Goal: Information Seeking & Learning: Learn about a topic

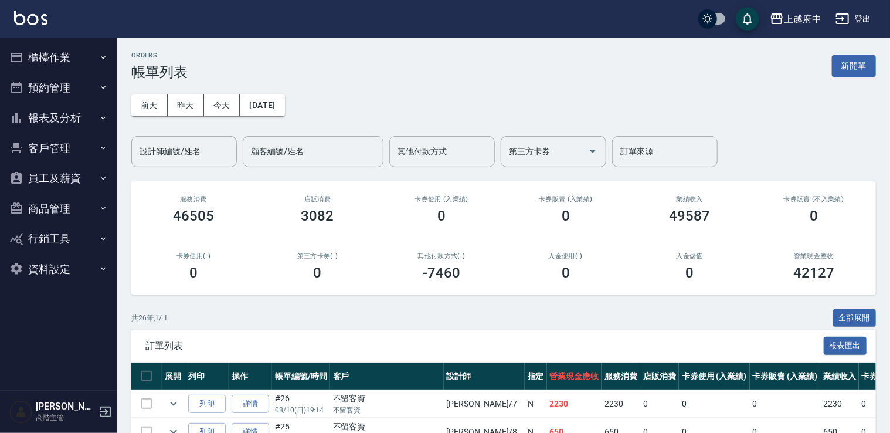
click at [184, 109] on button "昨天" at bounding box center [186, 105] width 36 height 22
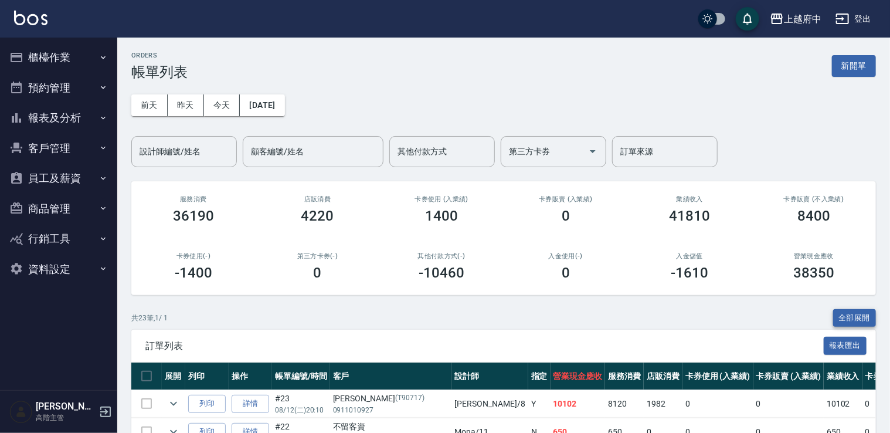
click at [854, 318] on button "全部展開" at bounding box center [854, 318] width 43 height 18
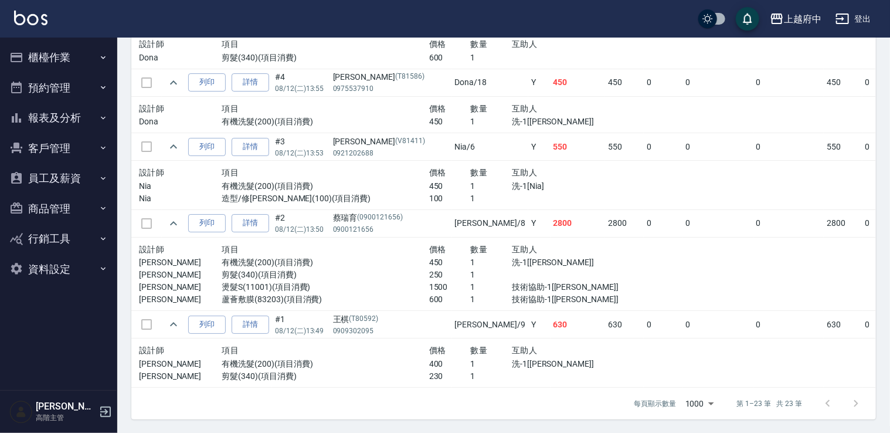
scroll to position [2111, 0]
click at [96, 115] on button "報表及分析" at bounding box center [59, 118] width 108 height 30
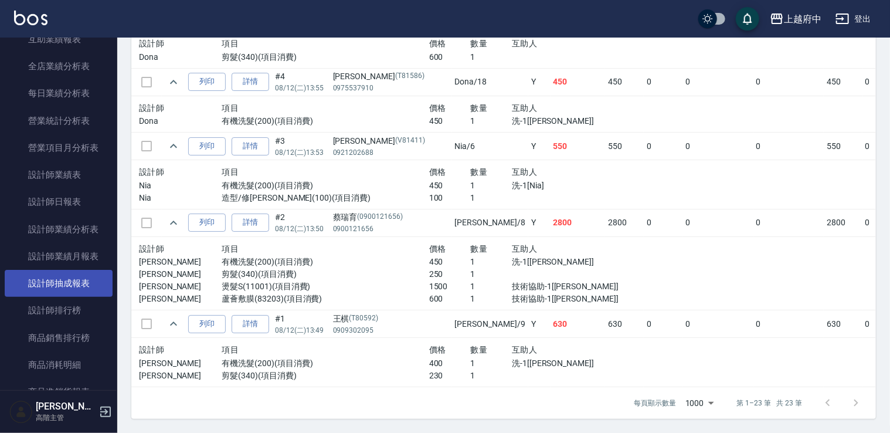
scroll to position [391, 0]
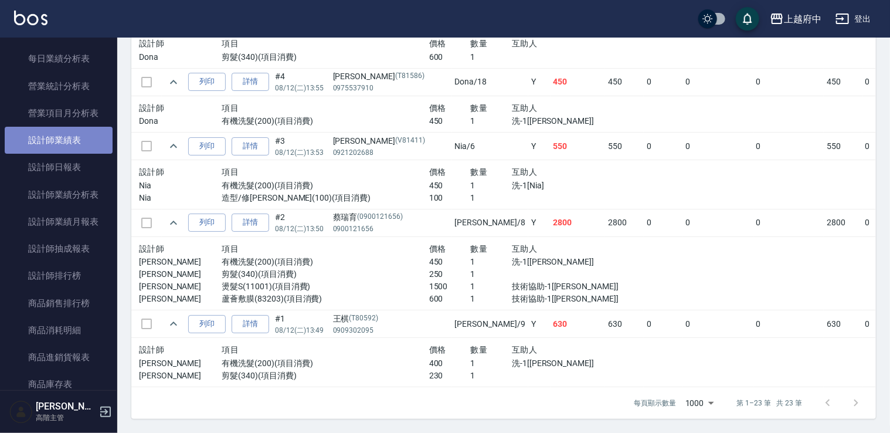
click at [76, 144] on link "設計師業績表" at bounding box center [59, 140] width 108 height 27
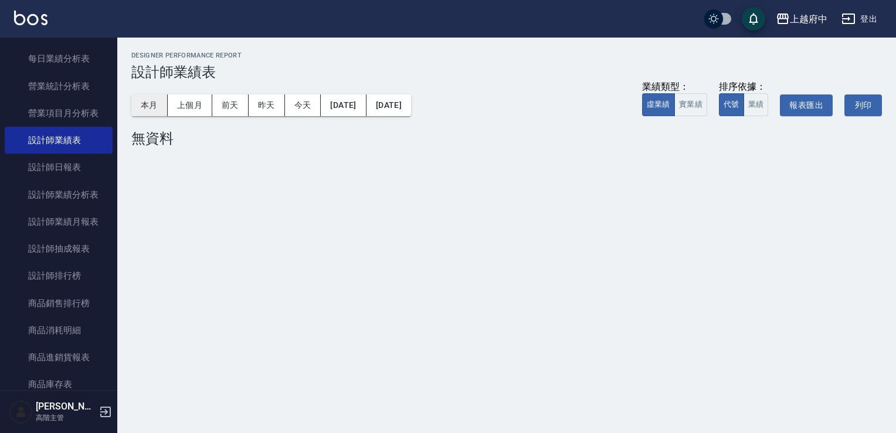
click at [167, 107] on button "本月" at bounding box center [149, 105] width 36 height 22
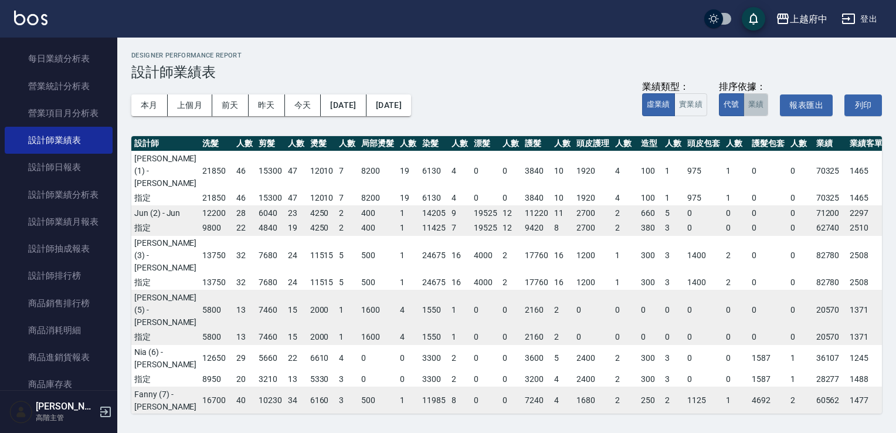
click at [756, 105] on button "業績" at bounding box center [755, 104] width 25 height 23
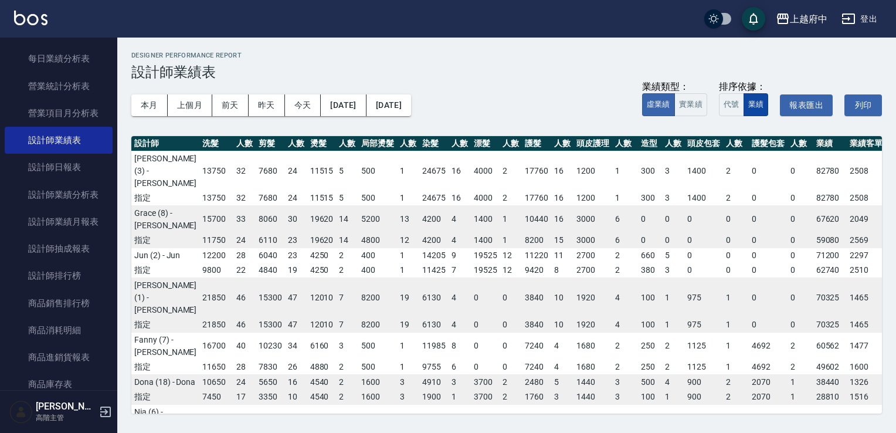
click at [762, 107] on button "業績" at bounding box center [755, 104] width 25 height 23
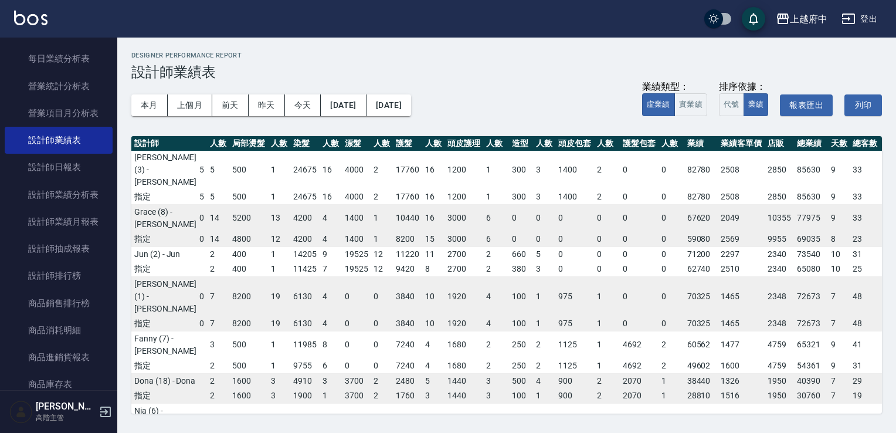
scroll to position [0, 129]
